Goal: Participate in discussion: Engage in conversation with other users on a specific topic

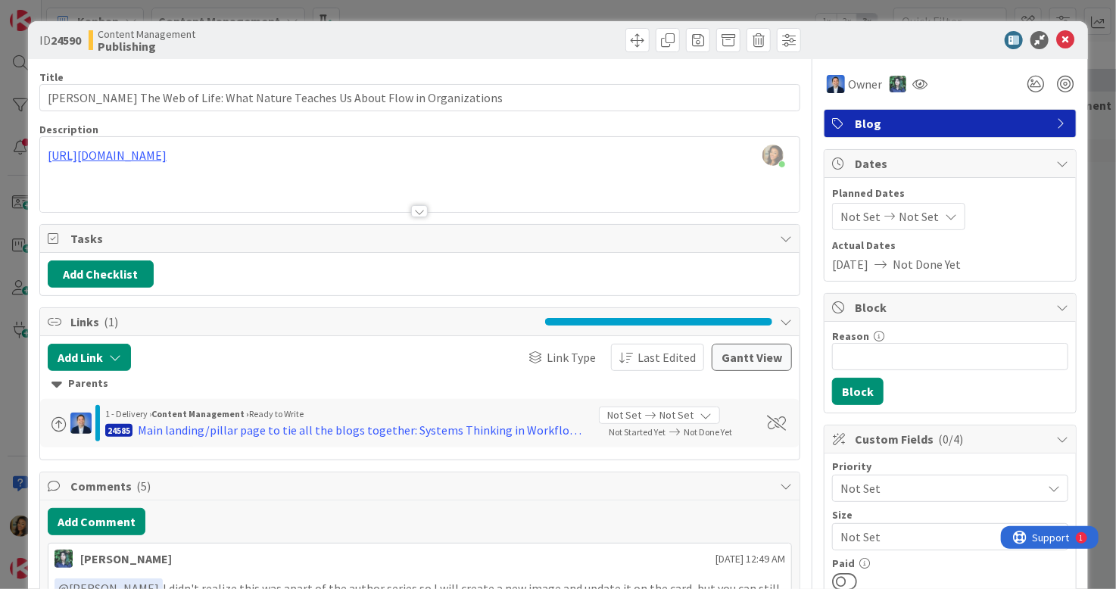
scroll to position [606, 0]
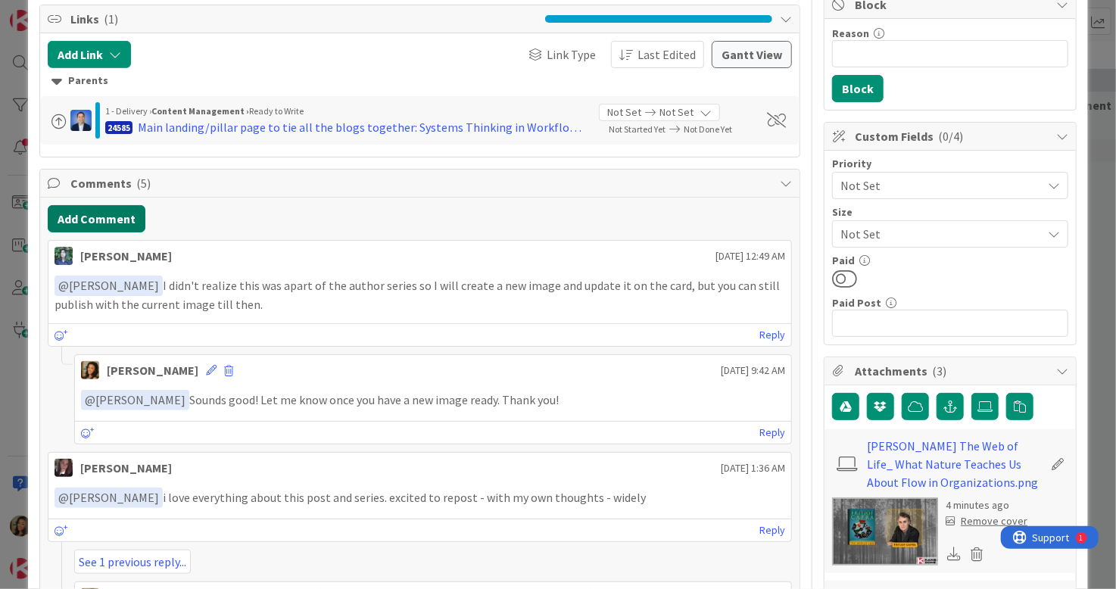
click at [88, 215] on button "Add Comment" at bounding box center [97, 218] width 98 height 27
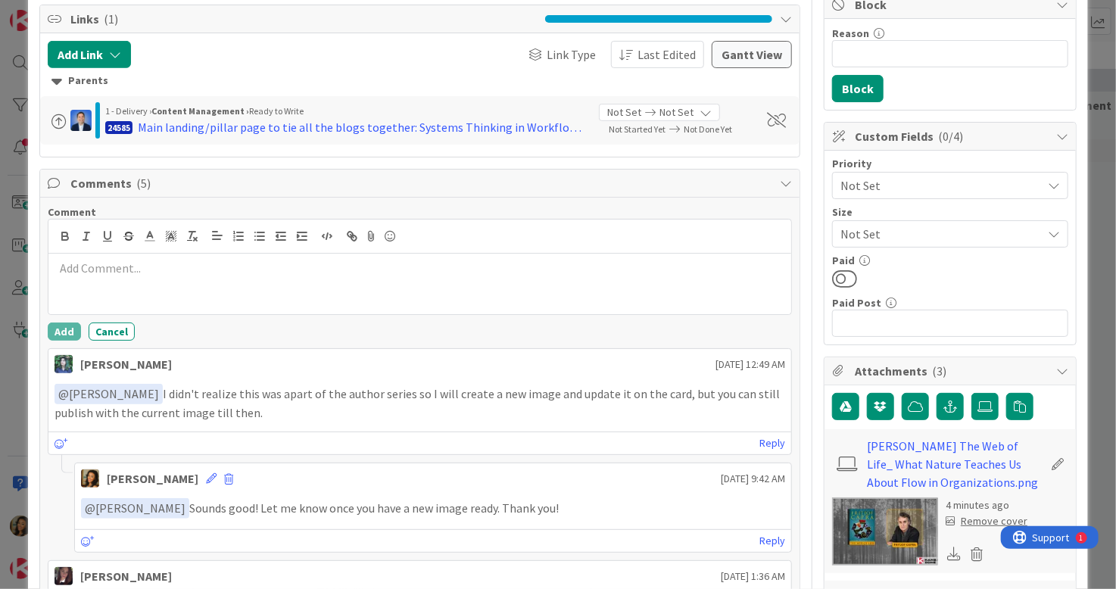
click at [291, 272] on p at bounding box center [420, 268] width 731 height 17
click at [296, 266] on p "This is live and ready for SM ﻿ @ [PERSON_NAME] ﻿ : [URL][DOMAIN_NAME][PERSON_N…" at bounding box center [420, 270] width 731 height 20
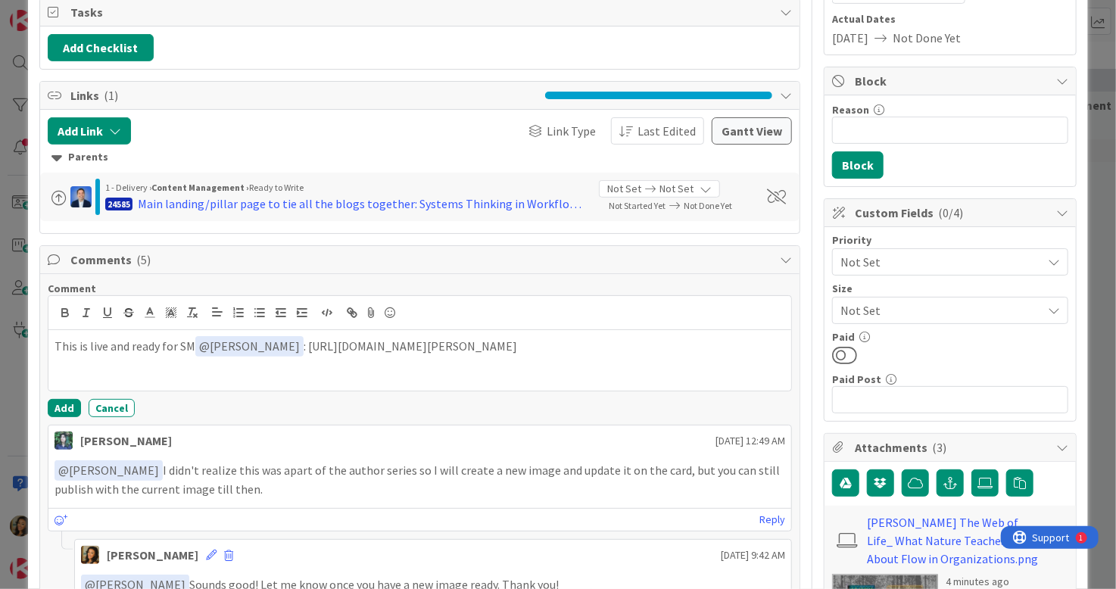
scroll to position [227, 0]
click at [57, 406] on button "Add" at bounding box center [64, 407] width 33 height 18
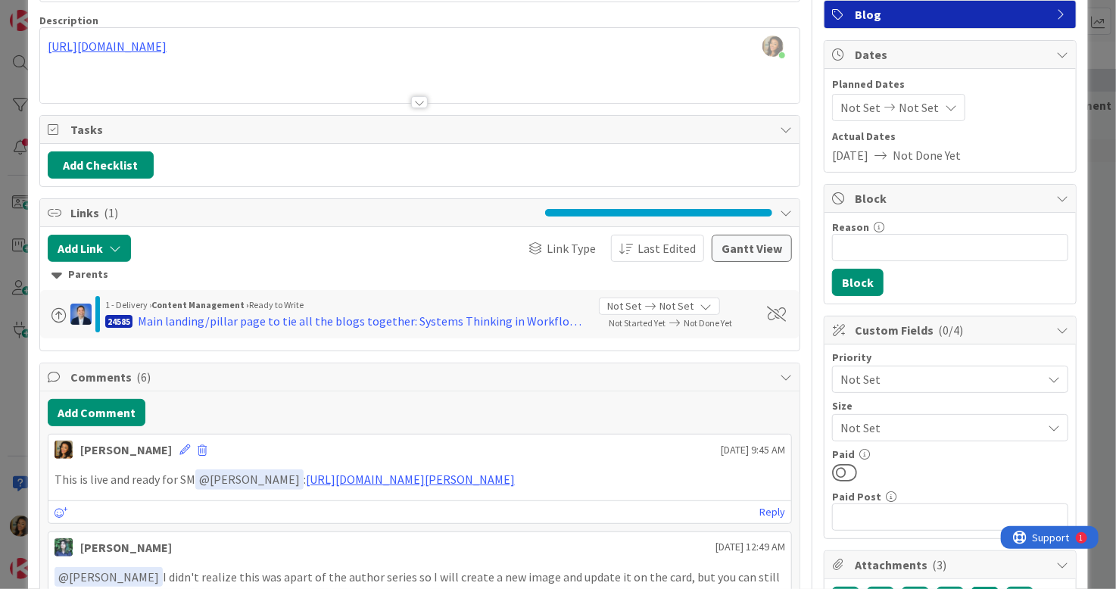
scroll to position [0, 0]
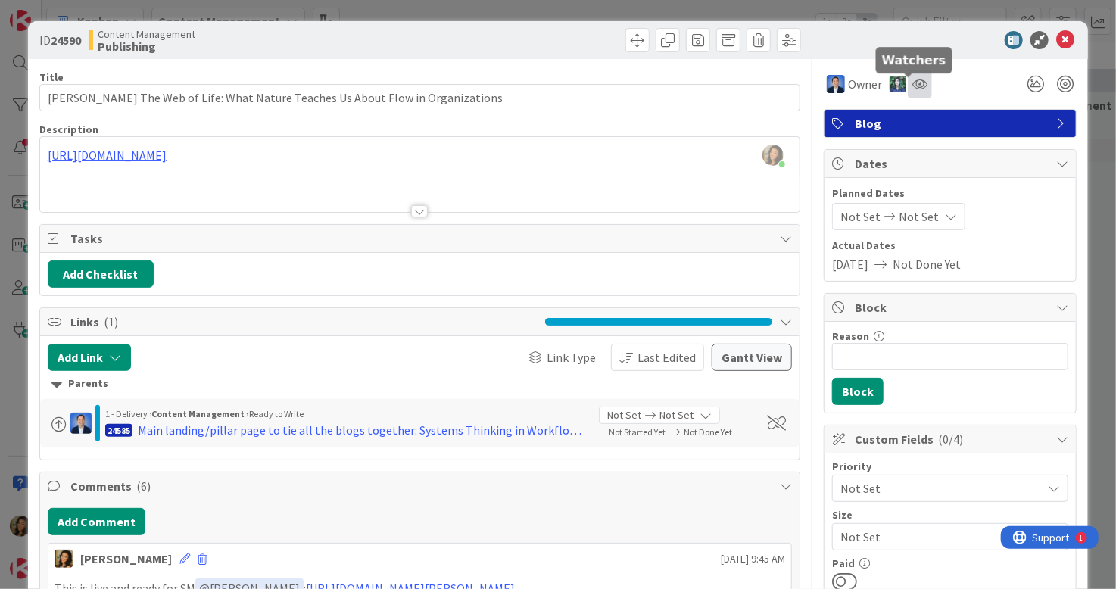
click at [913, 82] on icon at bounding box center [920, 84] width 15 height 12
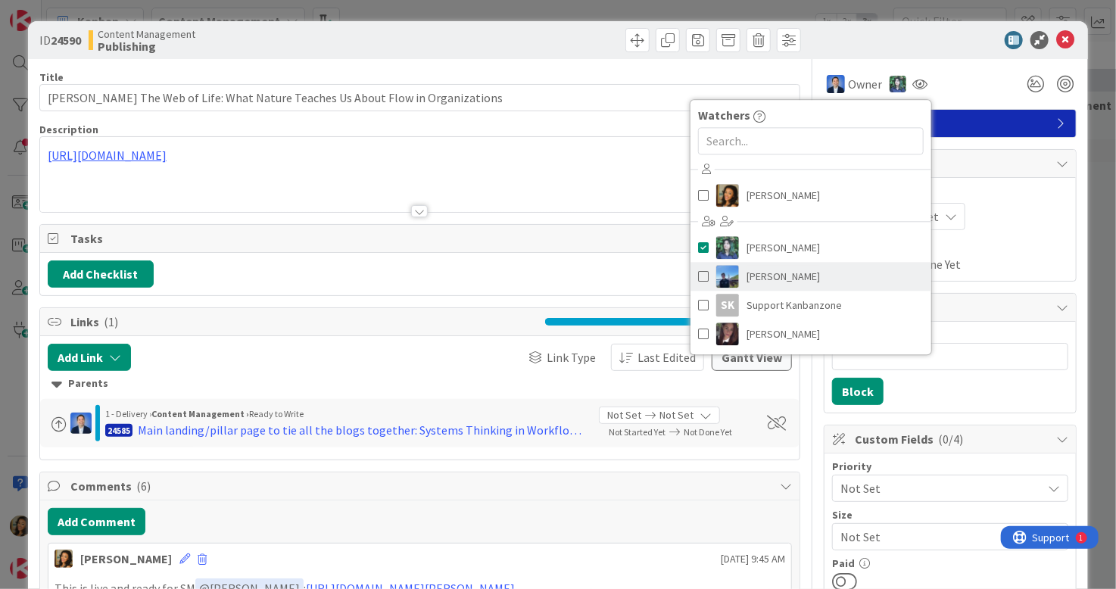
click at [758, 278] on span "[PERSON_NAME]" at bounding box center [783, 276] width 73 height 23
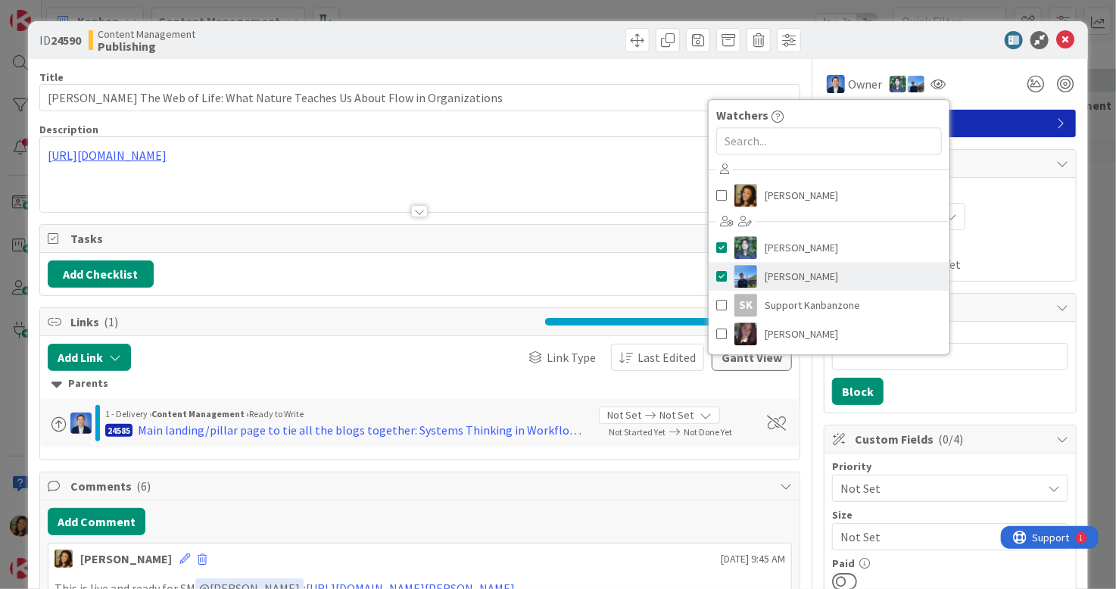
click at [801, 273] on span "[PERSON_NAME]" at bounding box center [801, 276] width 73 height 23
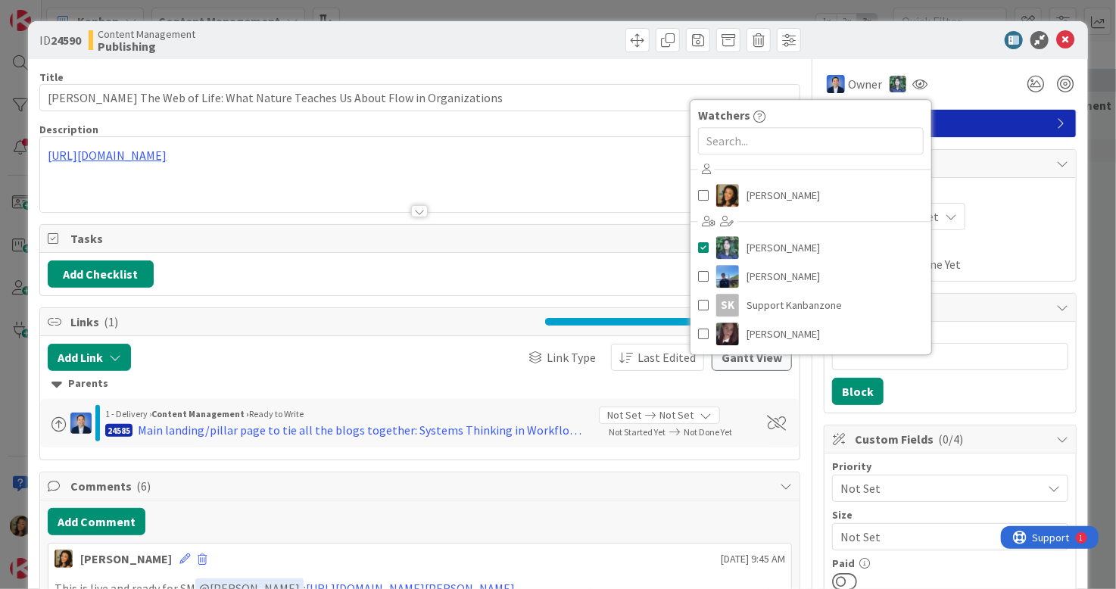
click at [1034, 217] on div "Not Set Not Set" at bounding box center [950, 216] width 236 height 27
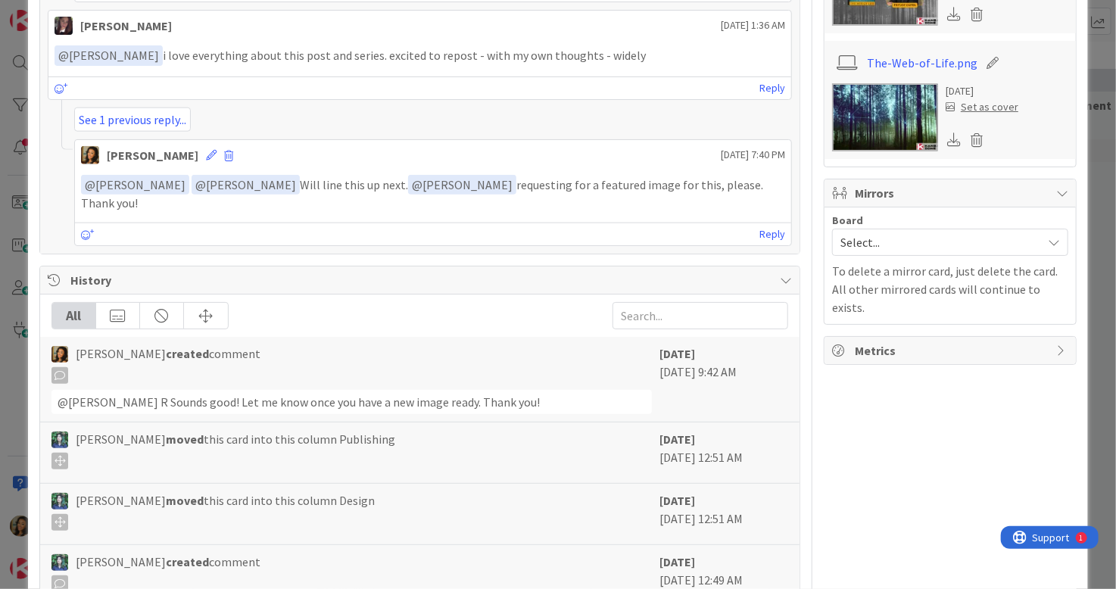
scroll to position [909, 0]
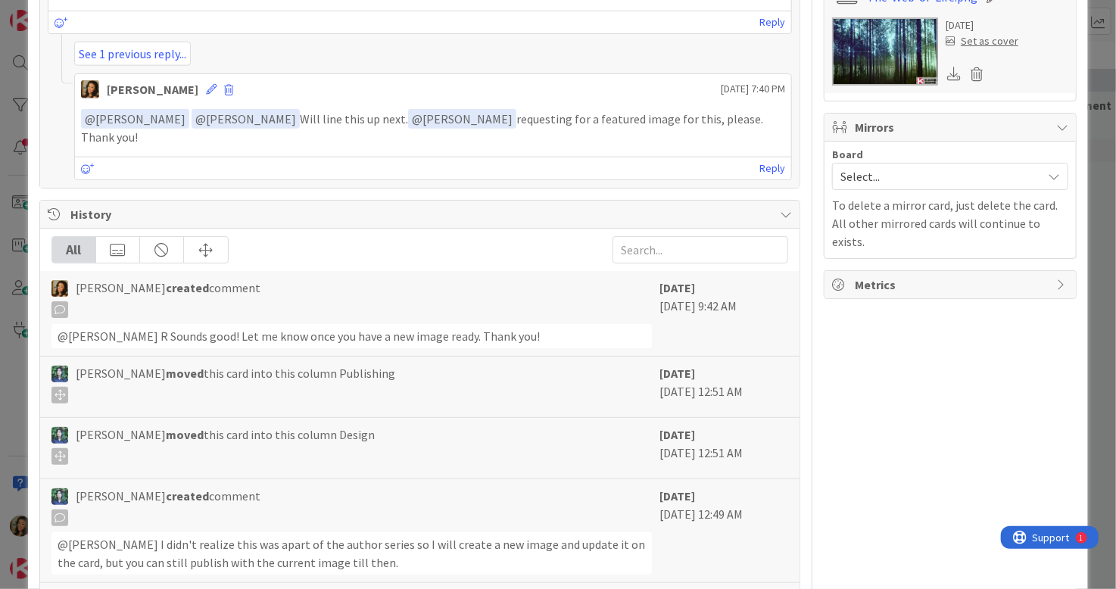
click at [891, 182] on span "Select..." at bounding box center [938, 176] width 194 height 21
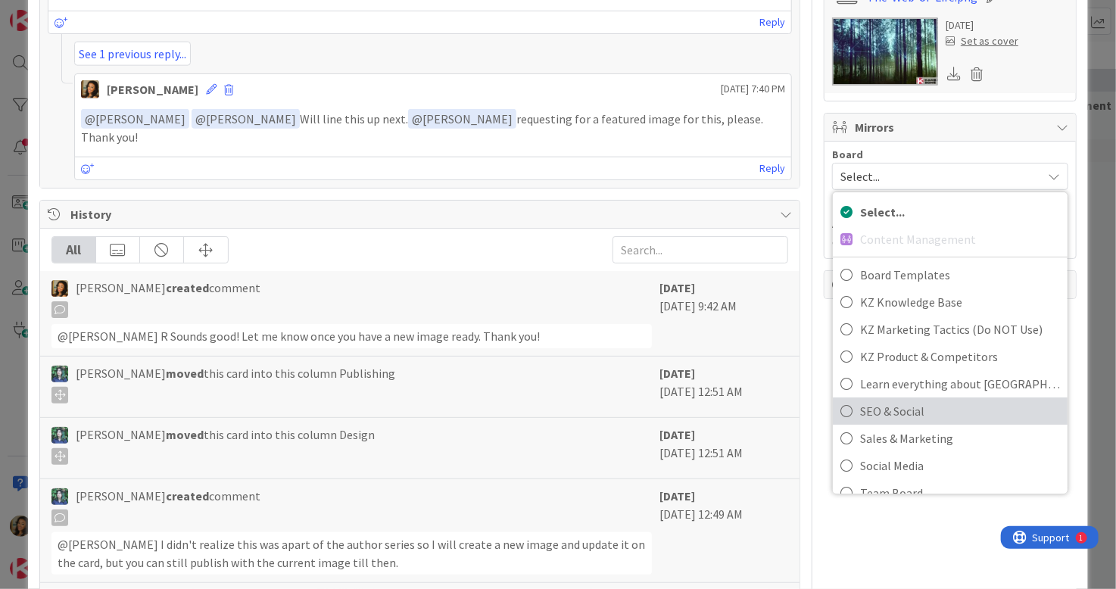
click at [907, 407] on span "SEO & Social" at bounding box center [960, 411] width 200 height 23
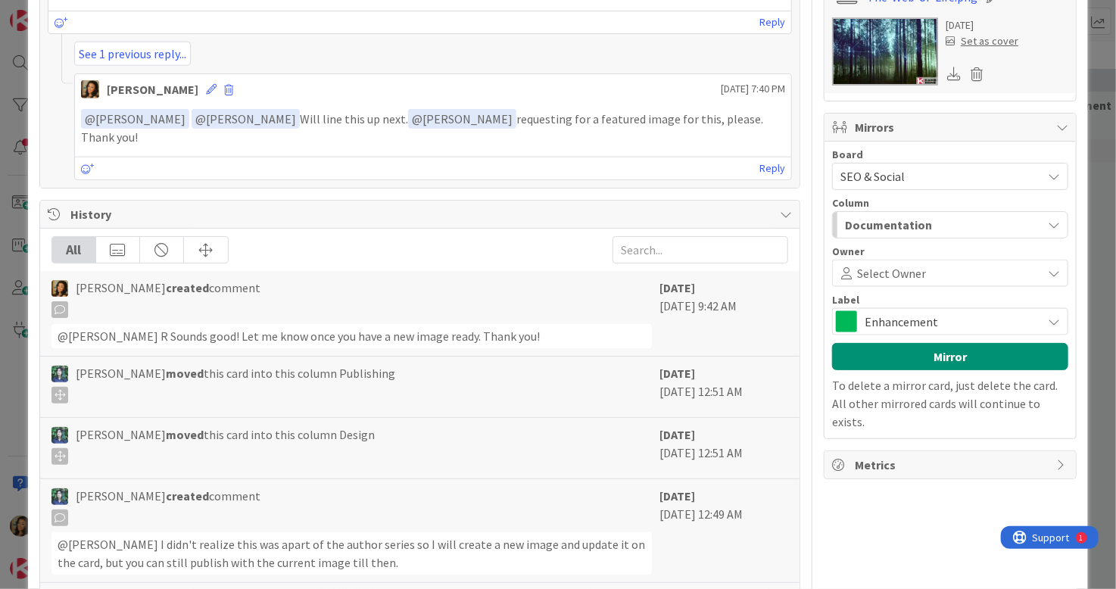
click at [950, 272] on span at bounding box center [981, 273] width 111 height 12
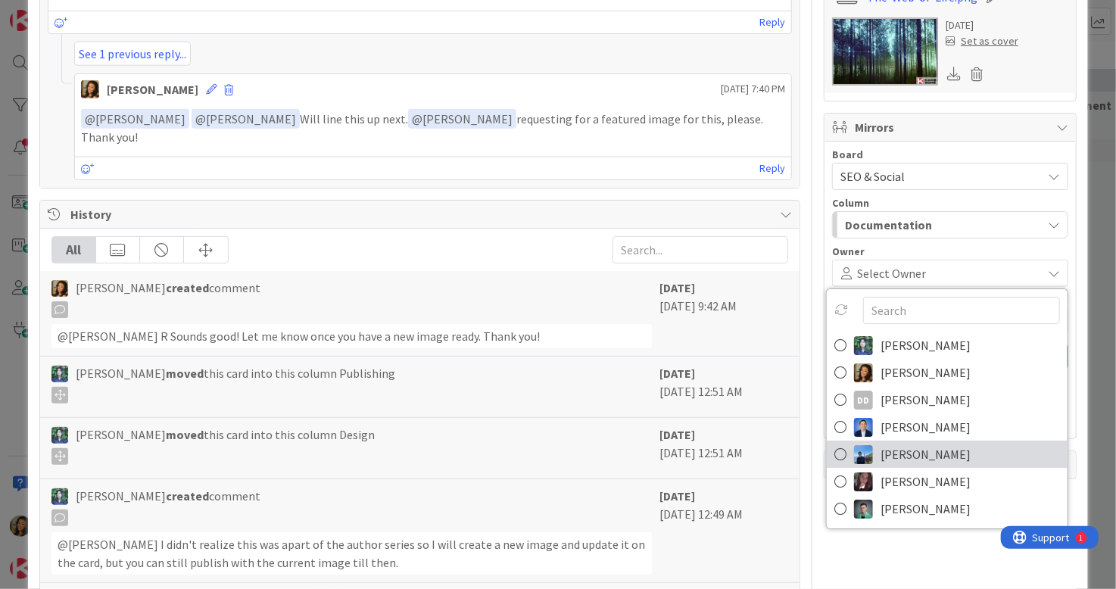
click at [925, 446] on span "[PERSON_NAME]" at bounding box center [926, 454] width 90 height 23
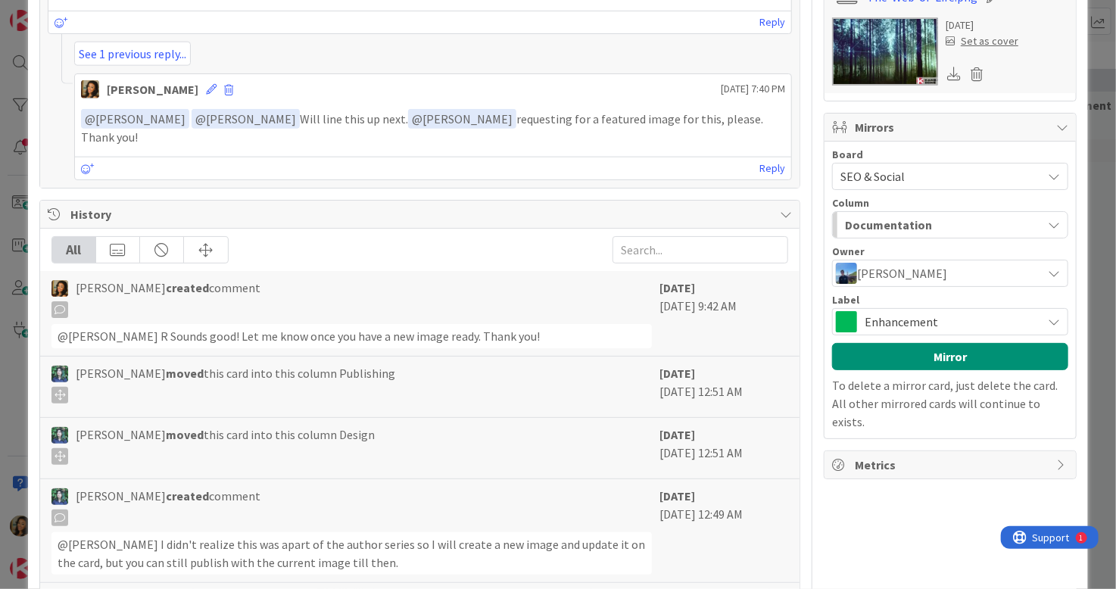
click at [956, 223] on div "Documentation" at bounding box center [941, 225] width 201 height 24
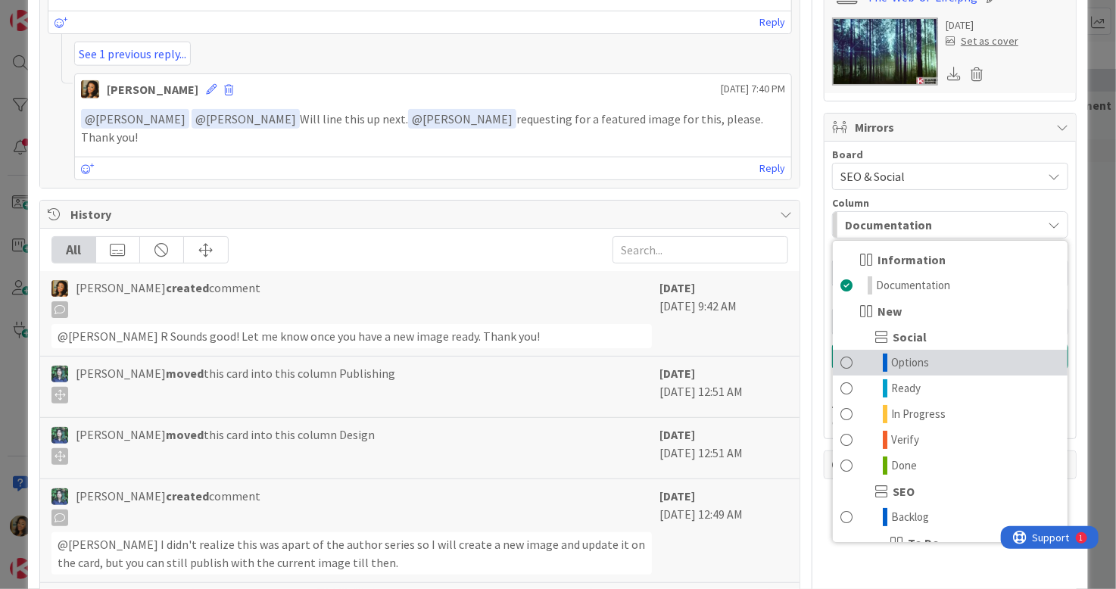
click at [944, 361] on link "Options" at bounding box center [950, 363] width 235 height 26
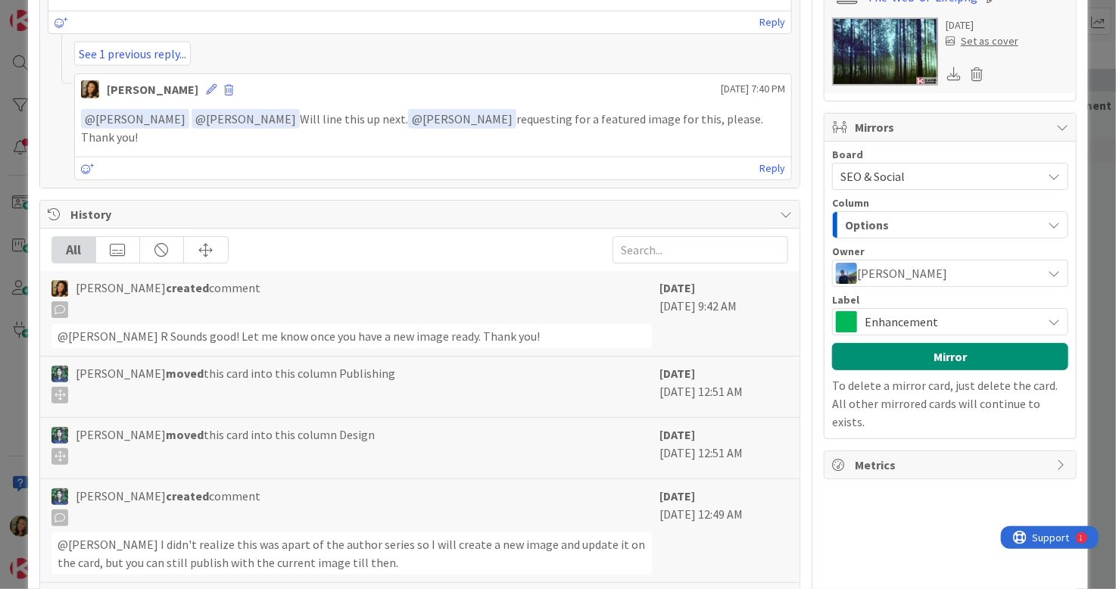
click at [950, 319] on span "Enhancement" at bounding box center [950, 321] width 170 height 21
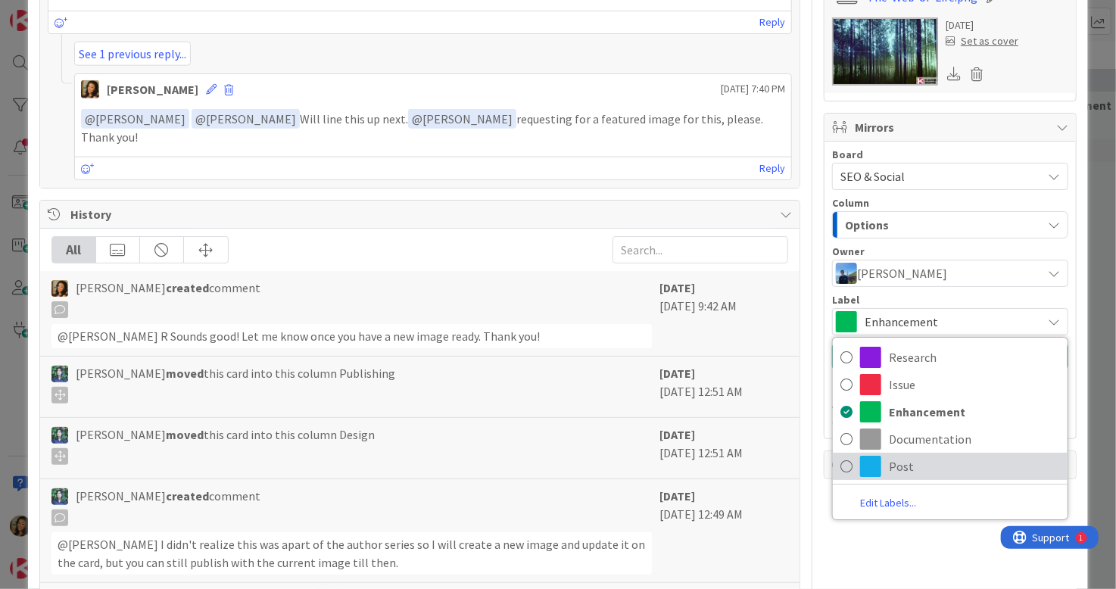
click at [969, 461] on span "Post" at bounding box center [974, 466] width 171 height 23
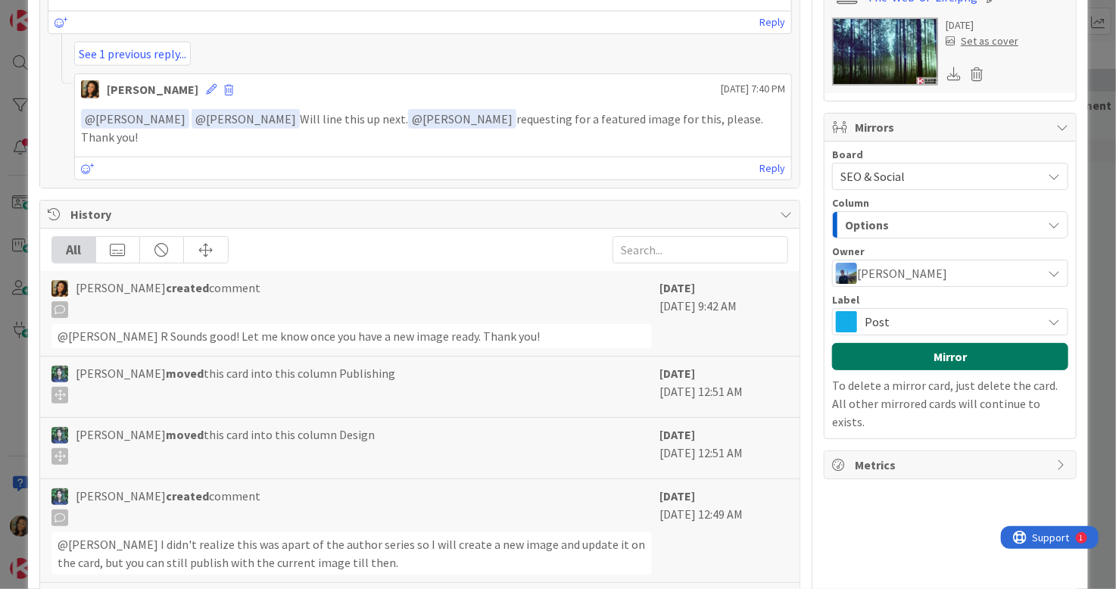
click at [974, 351] on button "Mirror" at bounding box center [950, 356] width 236 height 27
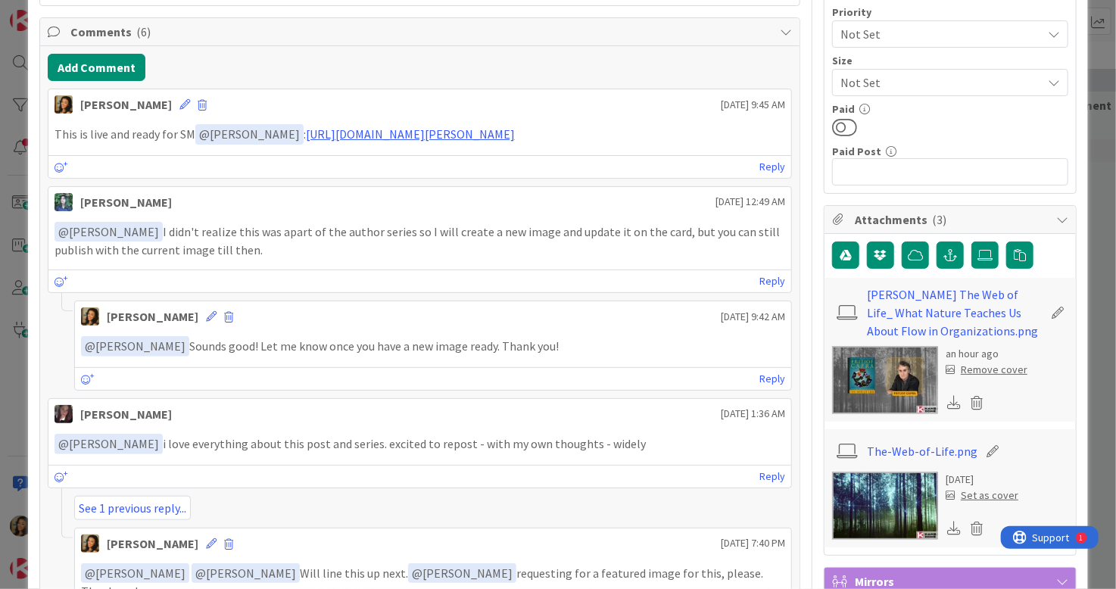
scroll to position [0, 0]
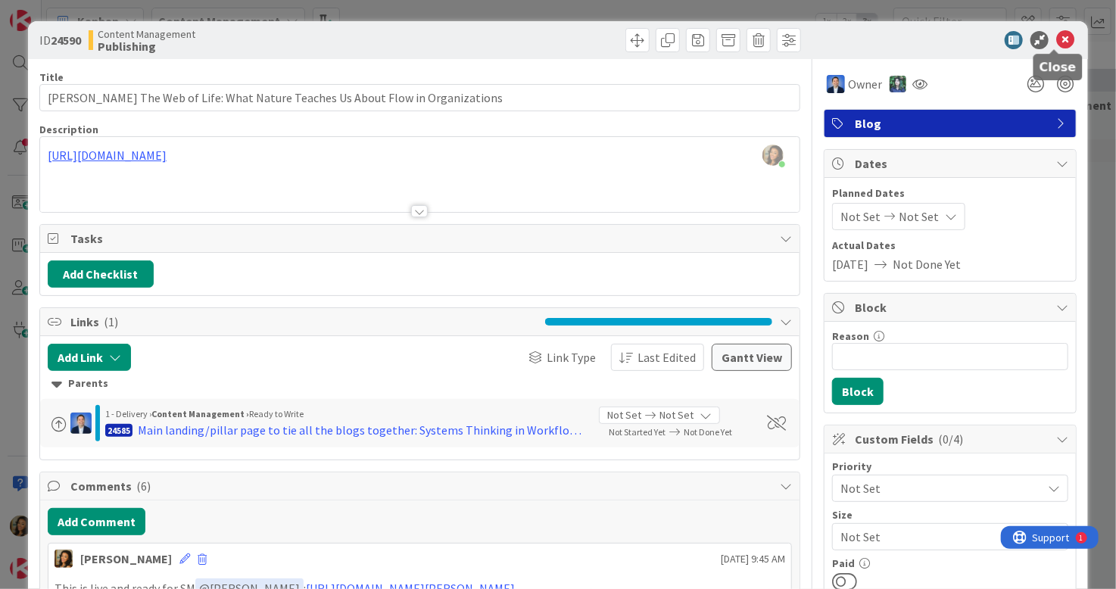
click at [1056, 41] on icon at bounding box center [1065, 40] width 18 height 18
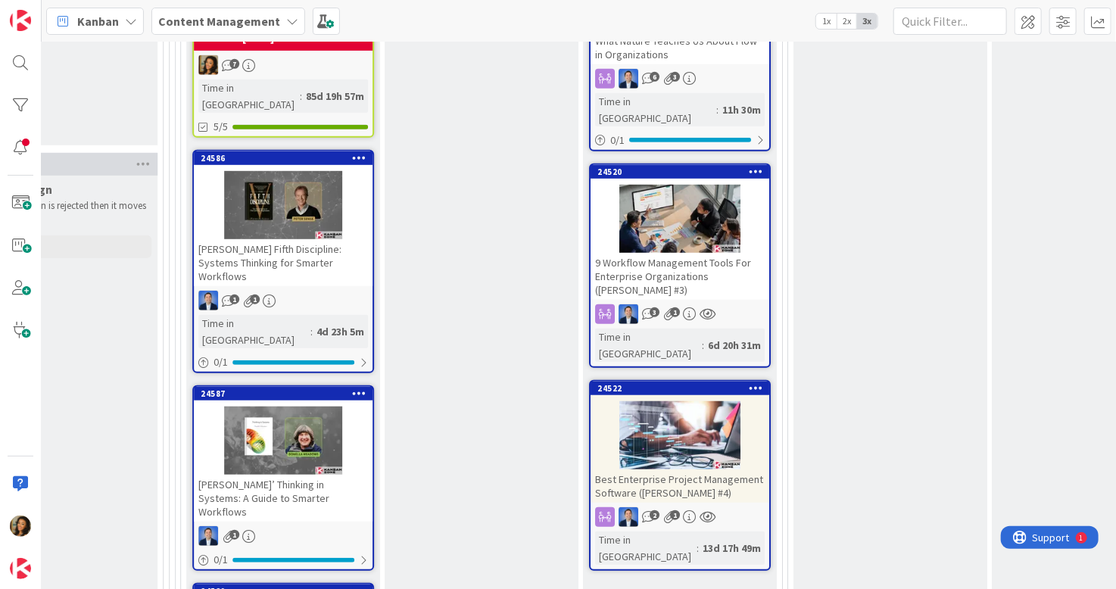
scroll to position [530, 2158]
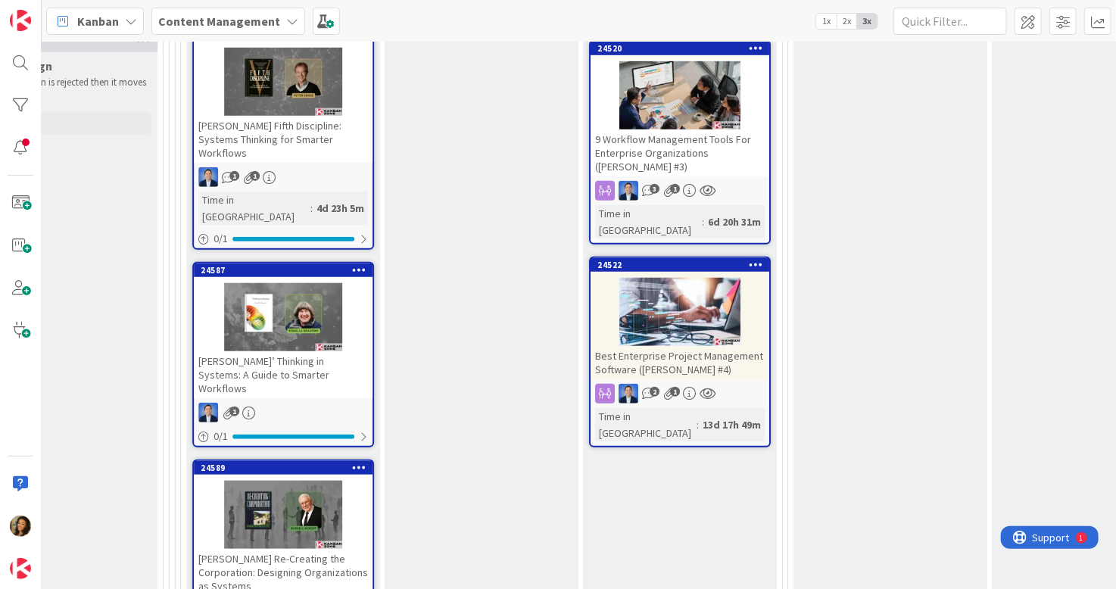
click at [726, 346] on div "Best Enterprise Project Management Software ([PERSON_NAME] #4)" at bounding box center [680, 362] width 179 height 33
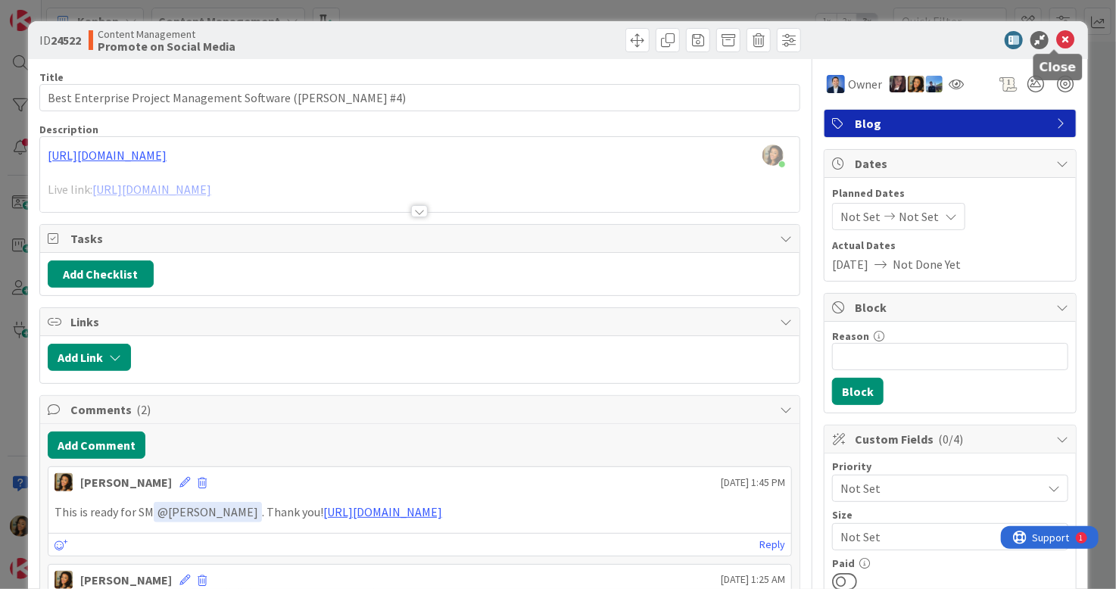
click at [1056, 42] on icon at bounding box center [1065, 40] width 18 height 18
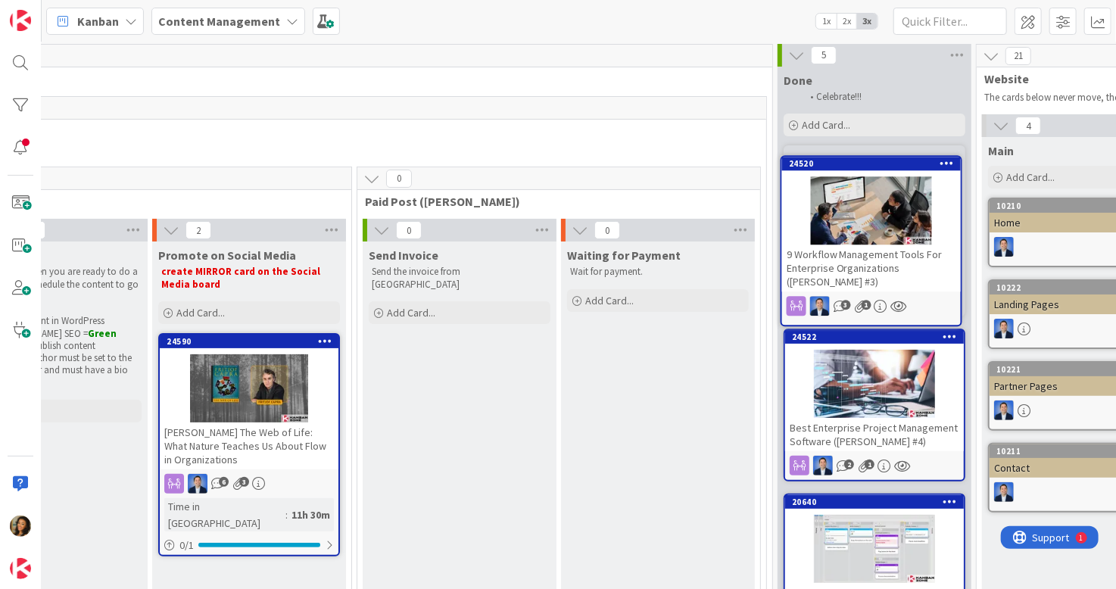
scroll to position [2, 2595]
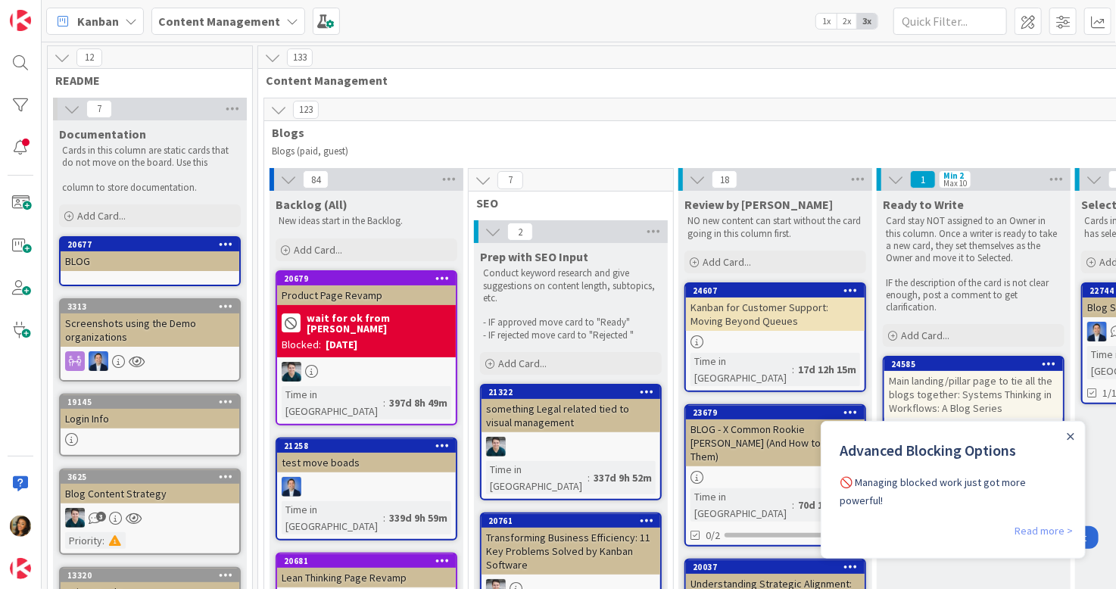
click at [1049, 521] on link "Read more >" at bounding box center [1043, 530] width 58 height 18
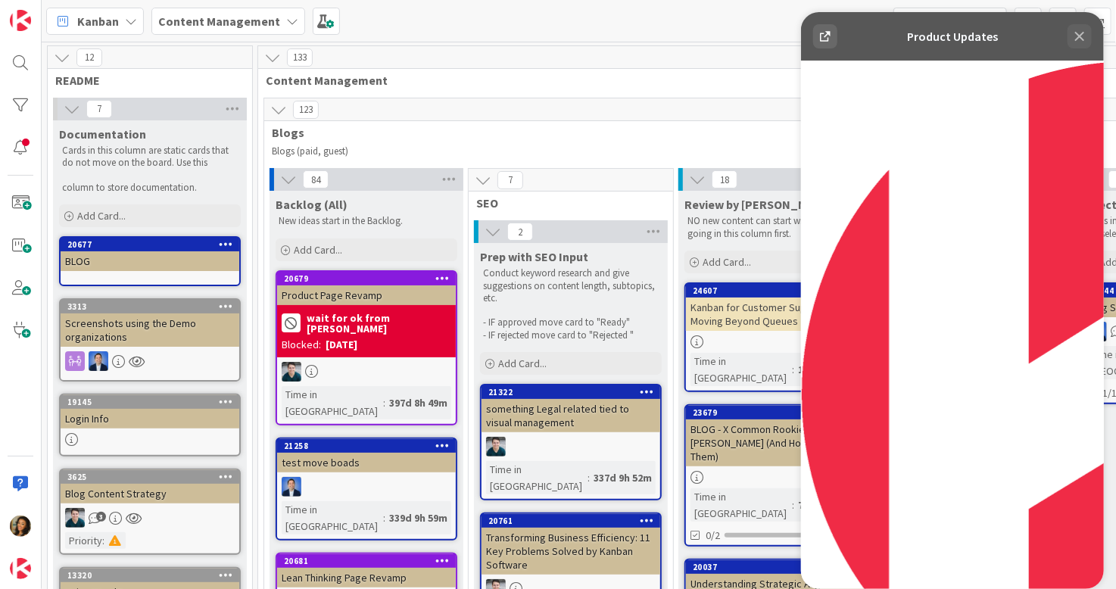
click at [1078, 37] on icon at bounding box center [1080, 37] width 10 height 10
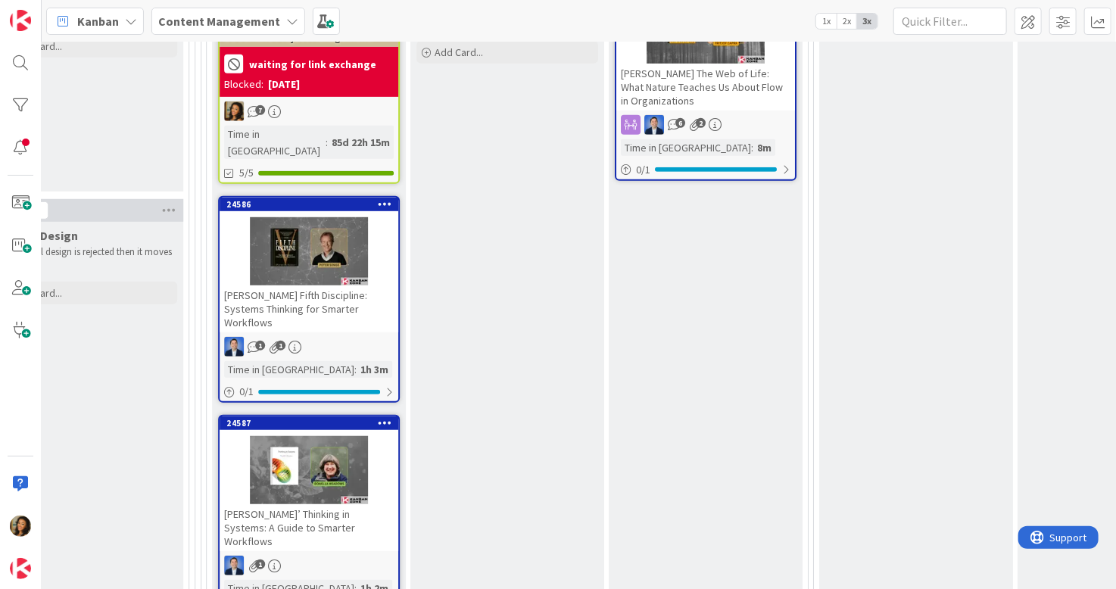
scroll to position [151, 2132]
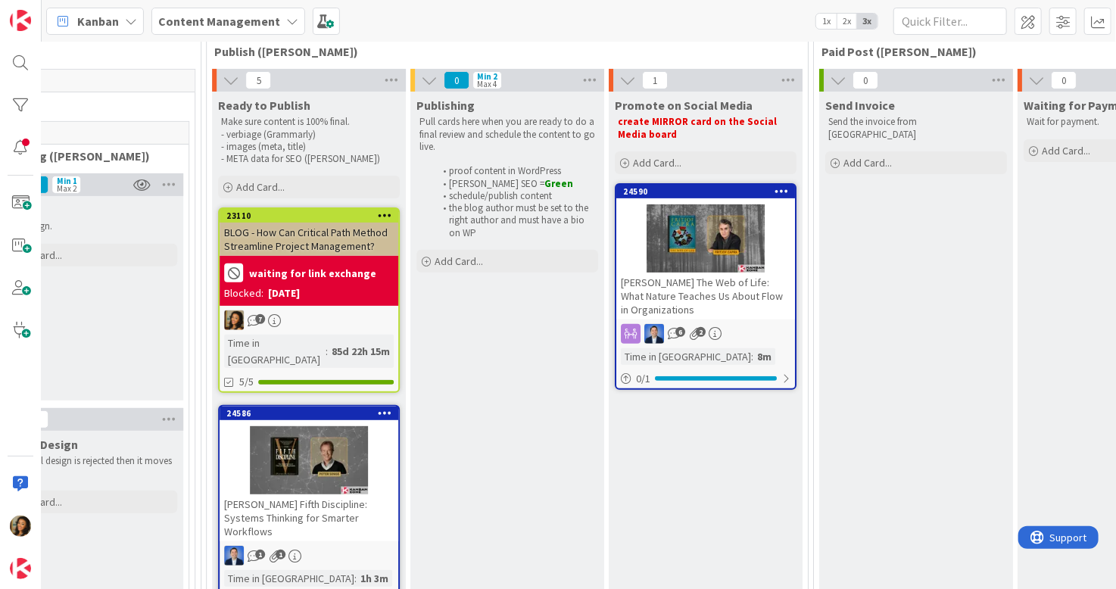
click at [741, 307] on div "[PERSON_NAME] The Web of Life: What Nature Teaches Us About Flow in Organizatio…" at bounding box center [705, 296] width 179 height 47
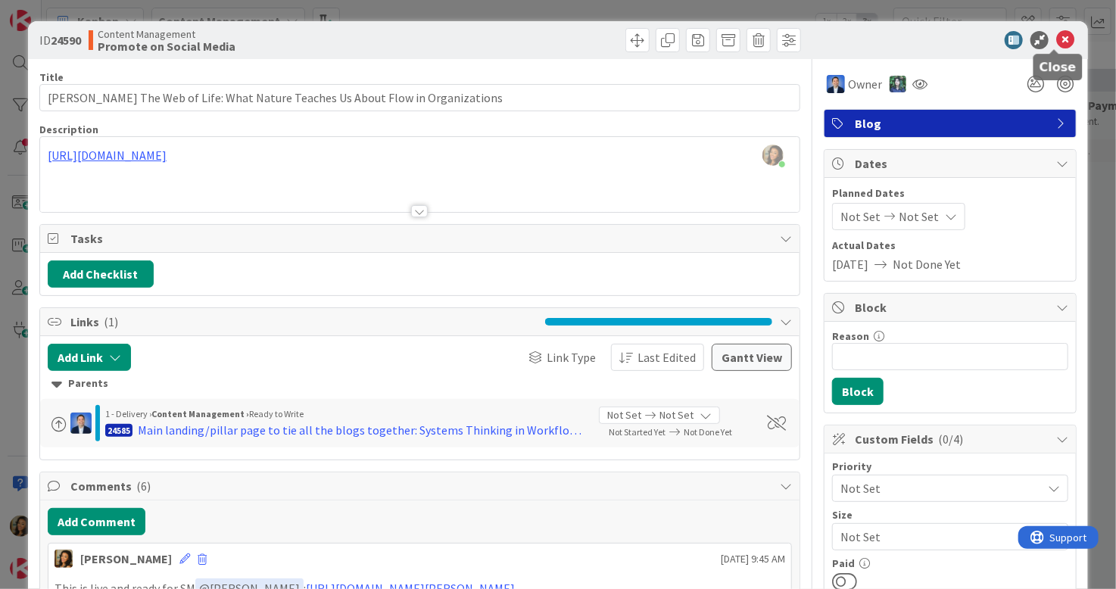
click at [1056, 43] on icon at bounding box center [1065, 40] width 18 height 18
